Goal: Task Accomplishment & Management: Manage account settings

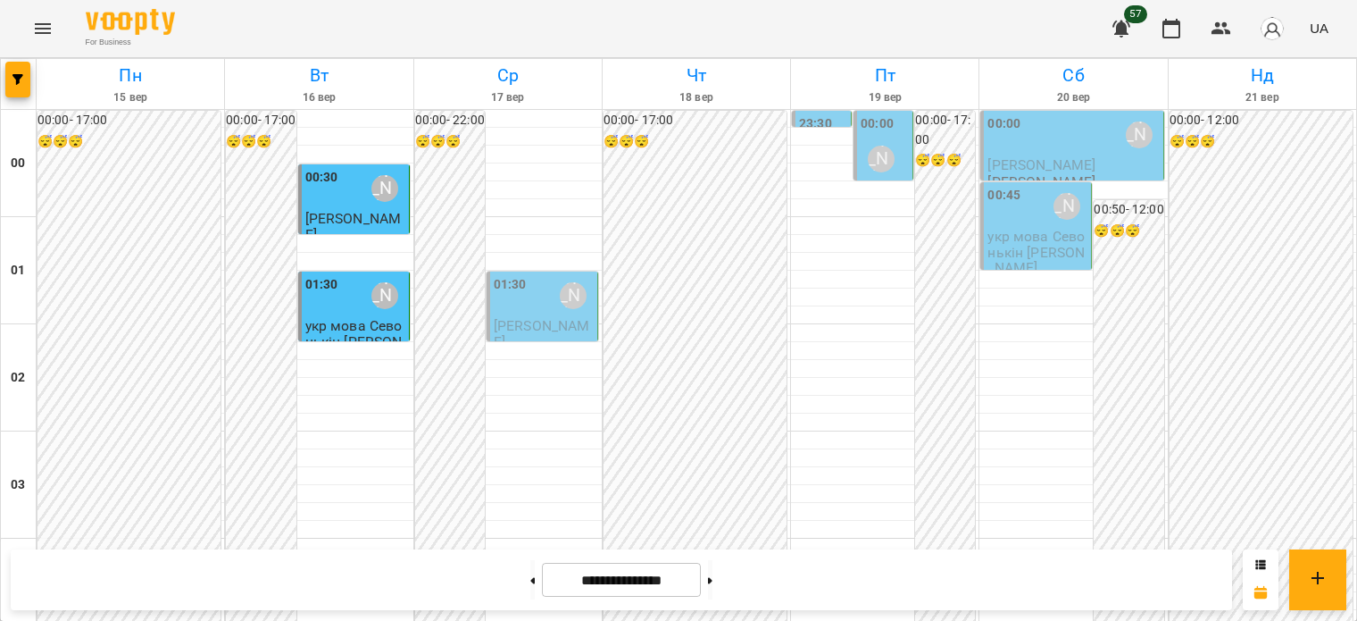
click at [524, 300] on div "01:30 [PERSON_NAME]" at bounding box center [544, 295] width 100 height 41
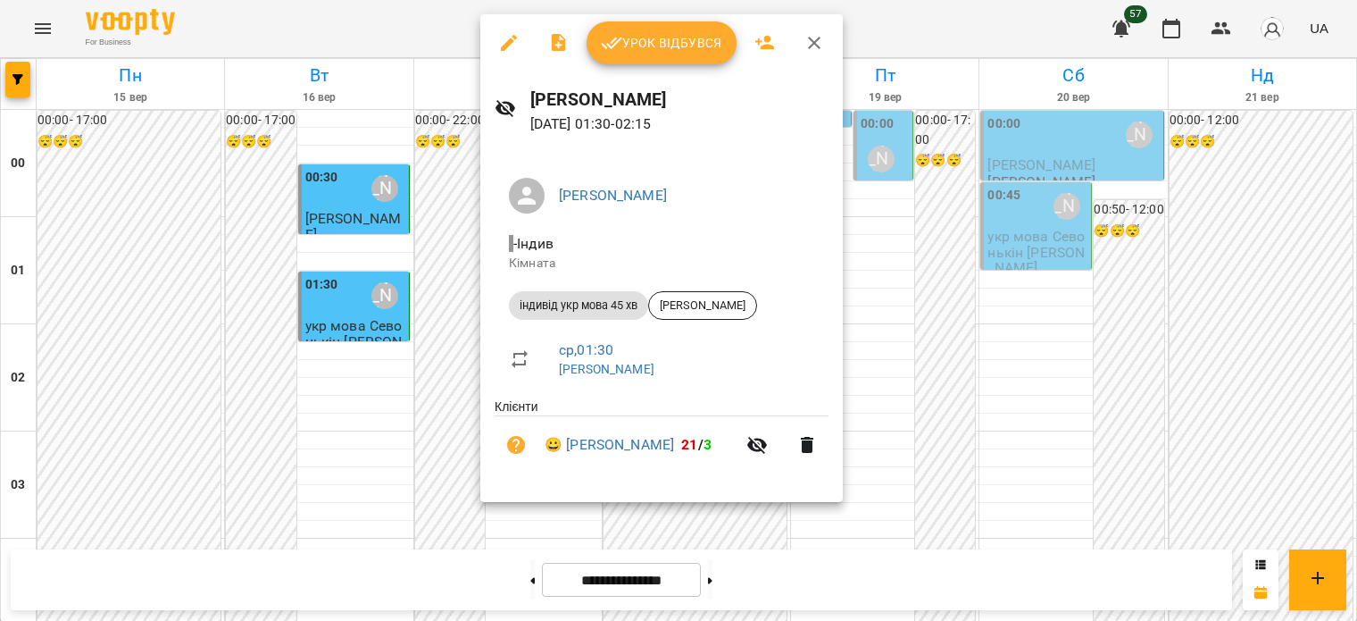
click at [625, 56] on button "Урок відбувся" at bounding box center [662, 42] width 150 height 43
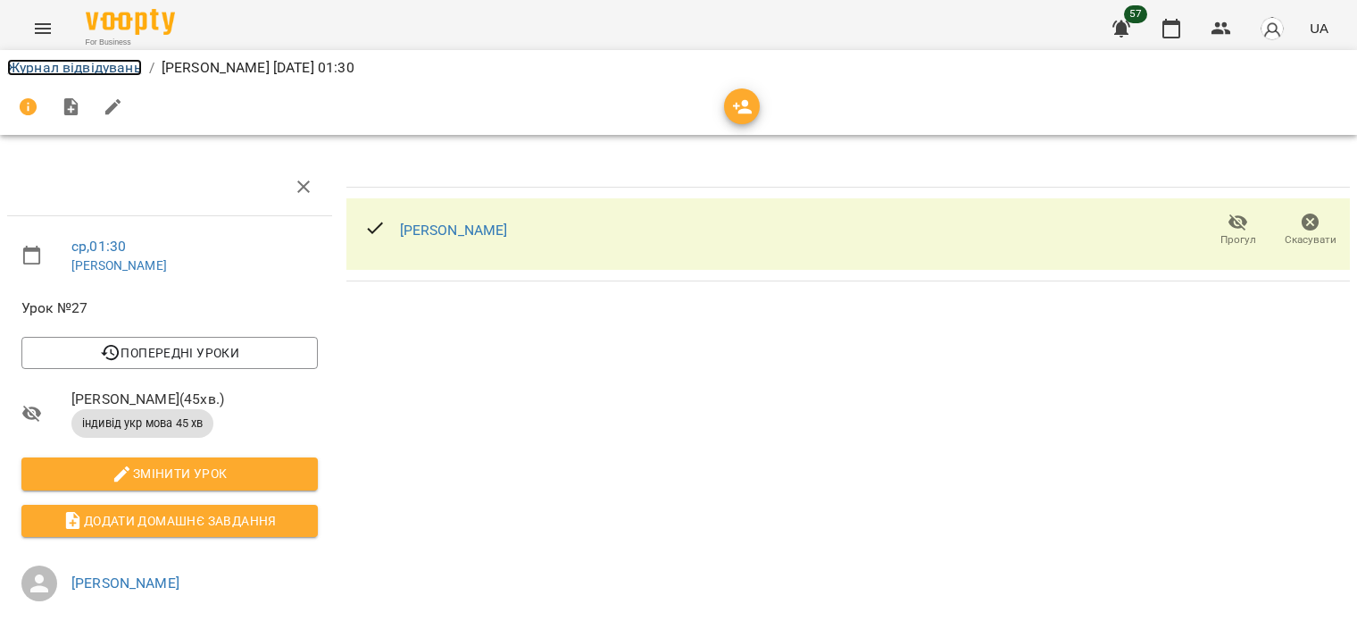
click at [66, 71] on link "Журнал відвідувань" at bounding box center [74, 67] width 135 height 17
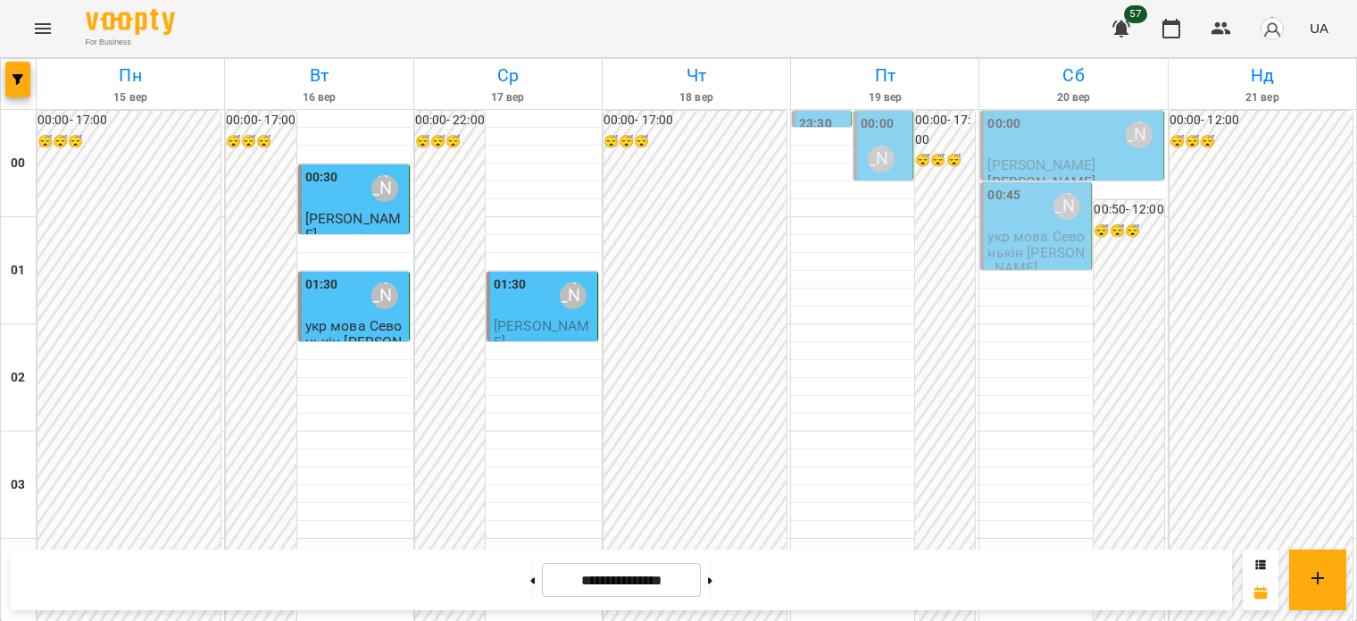
scroll to position [2140, 0]
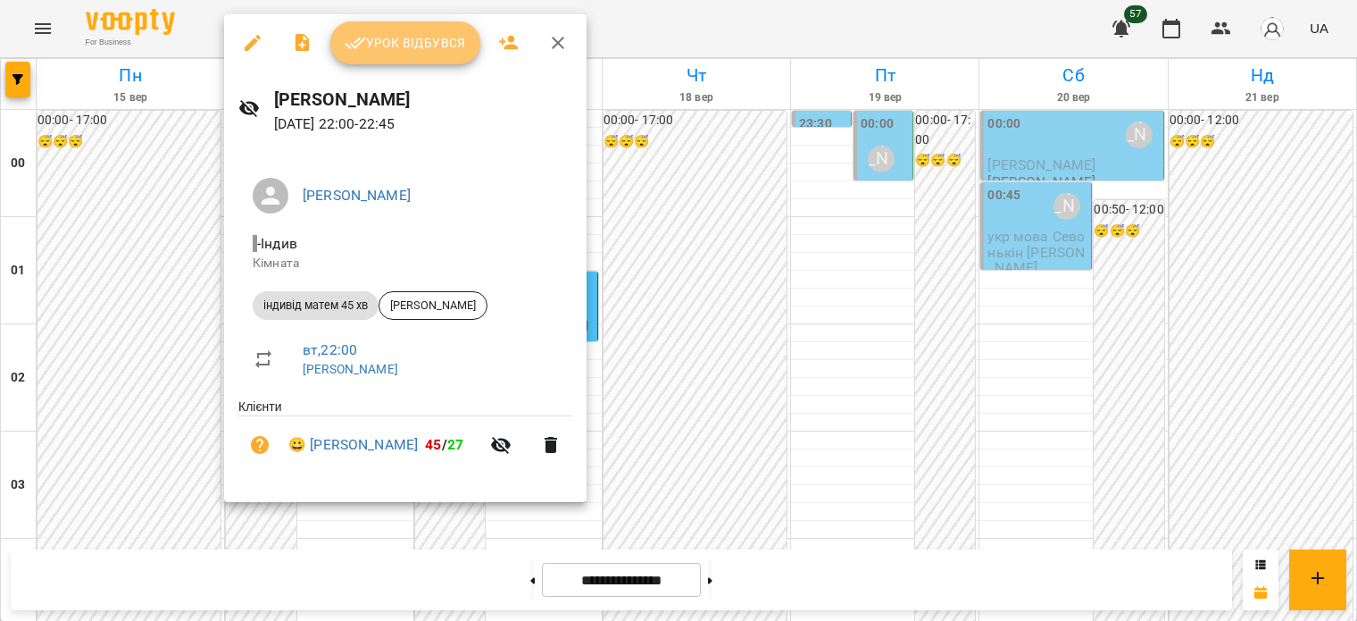
click at [371, 60] on button "Урок відбувся" at bounding box center [405, 42] width 150 height 43
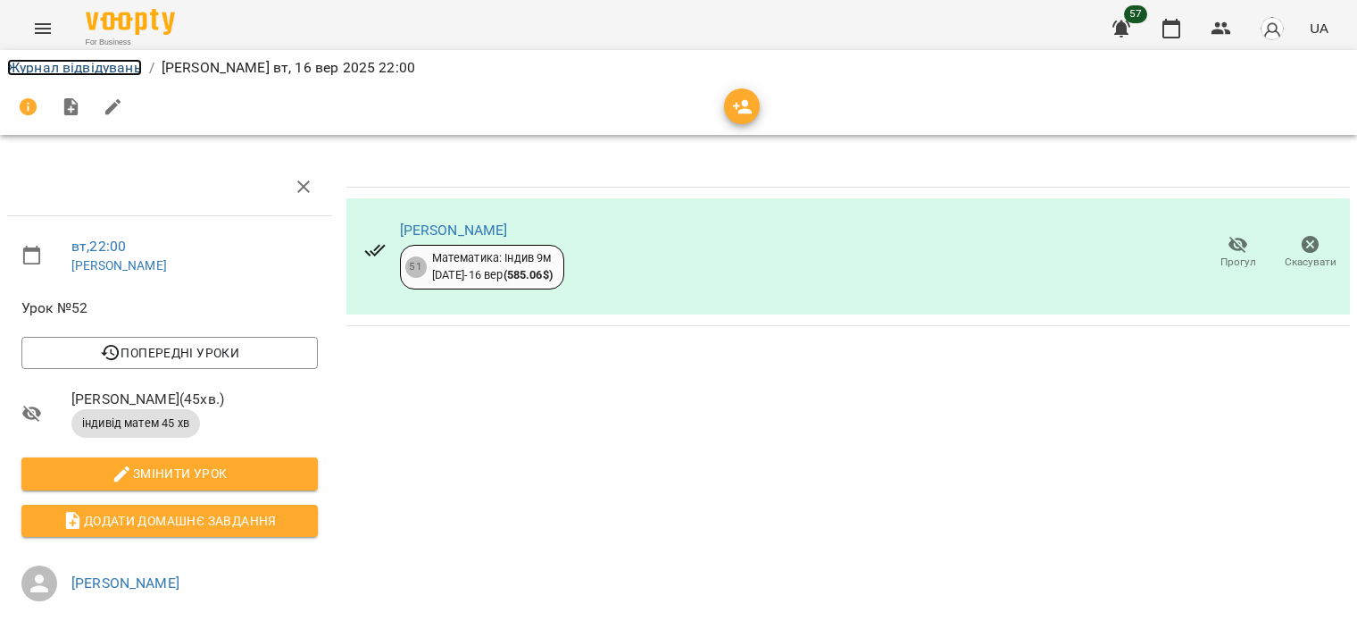
click at [79, 71] on link "Журнал відвідувань" at bounding box center [74, 67] width 135 height 17
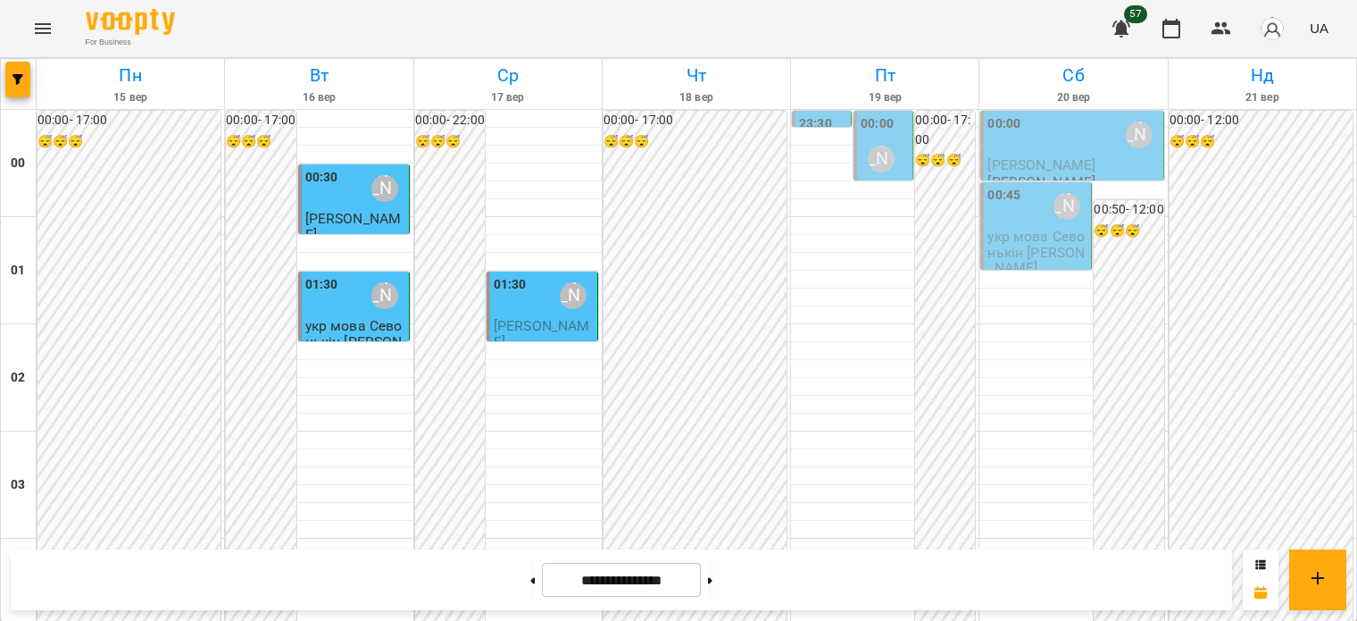
scroll to position [1069, 0]
